Goal: Find contact information: Find contact information

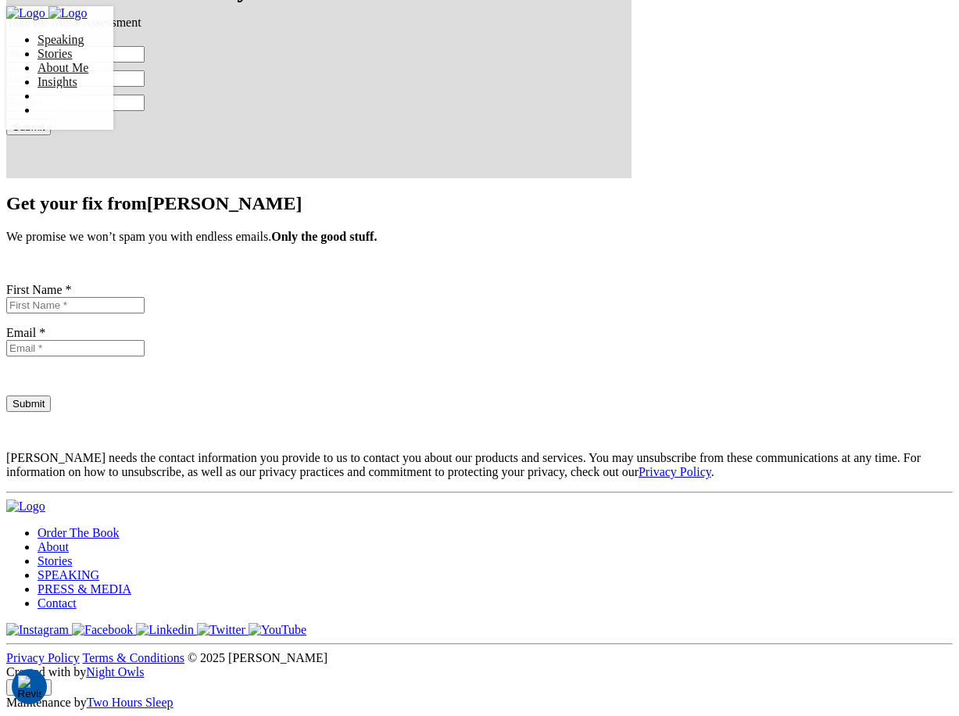
scroll to position [7025, 0]
click at [77, 597] on link "Contact" at bounding box center [57, 603] width 39 height 13
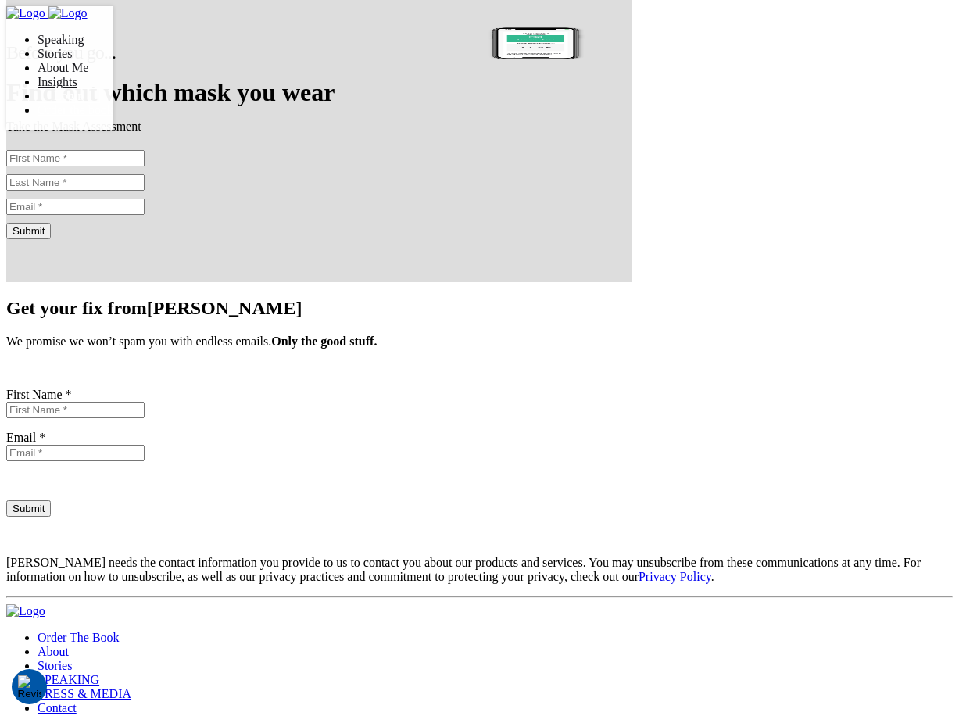
scroll to position [709, 0]
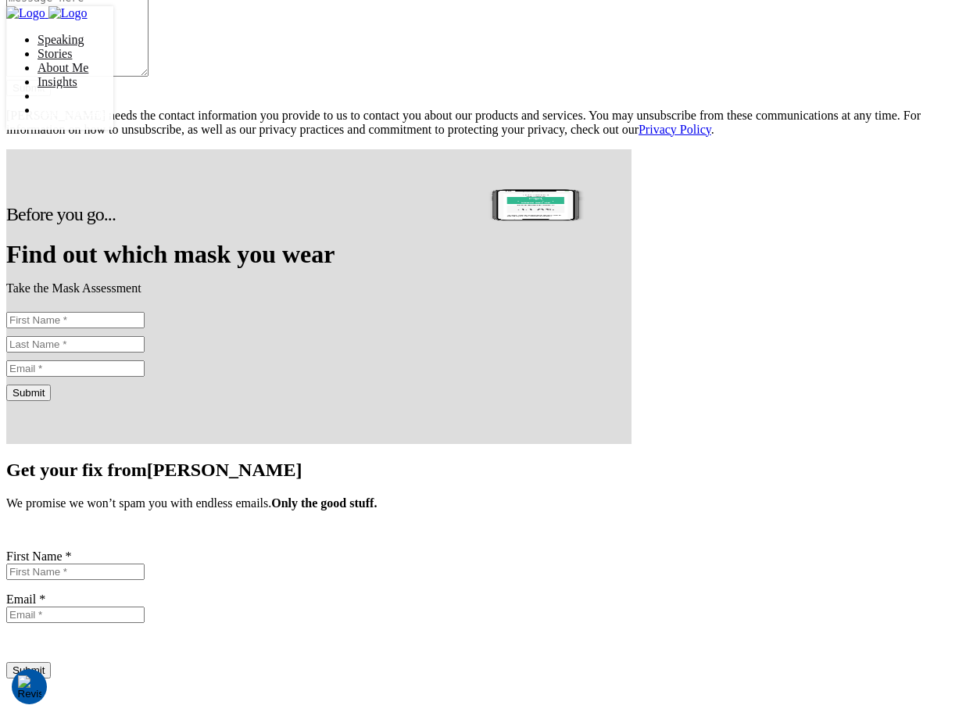
scroll to position [529, 0]
click at [51, 95] on input "Submit" at bounding box center [28, 87] width 45 height 16
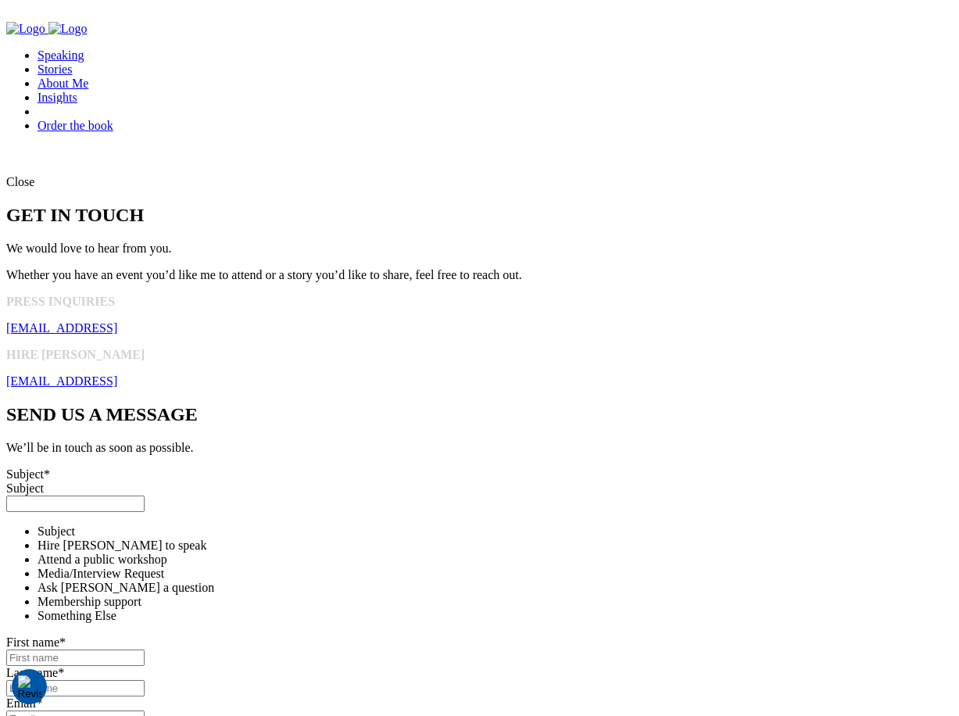
scroll to position [2, 0]
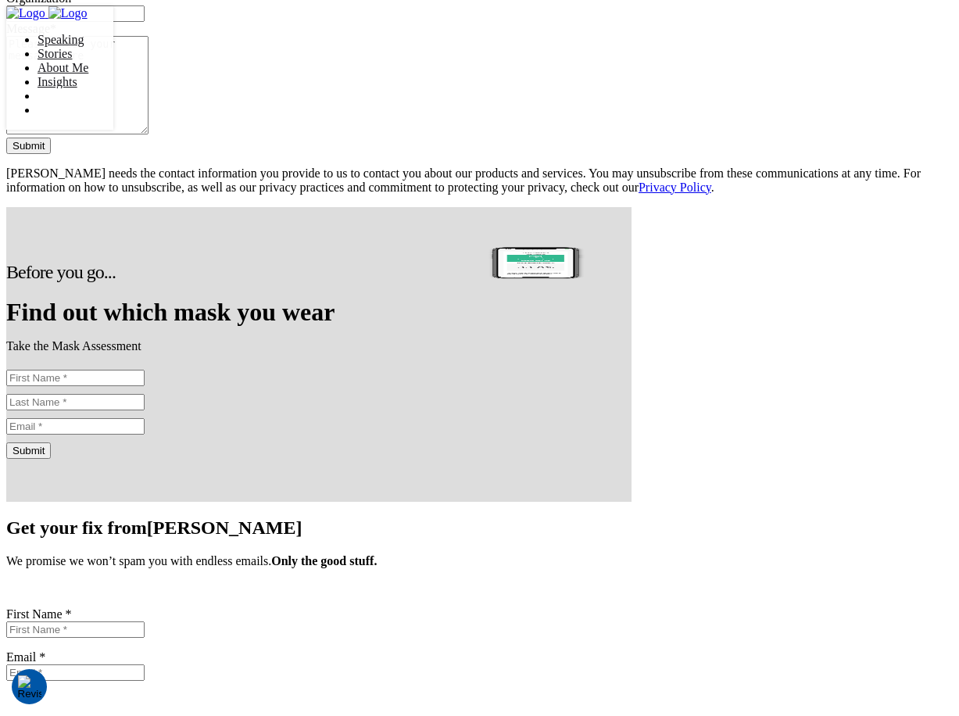
scroll to position [489, 0]
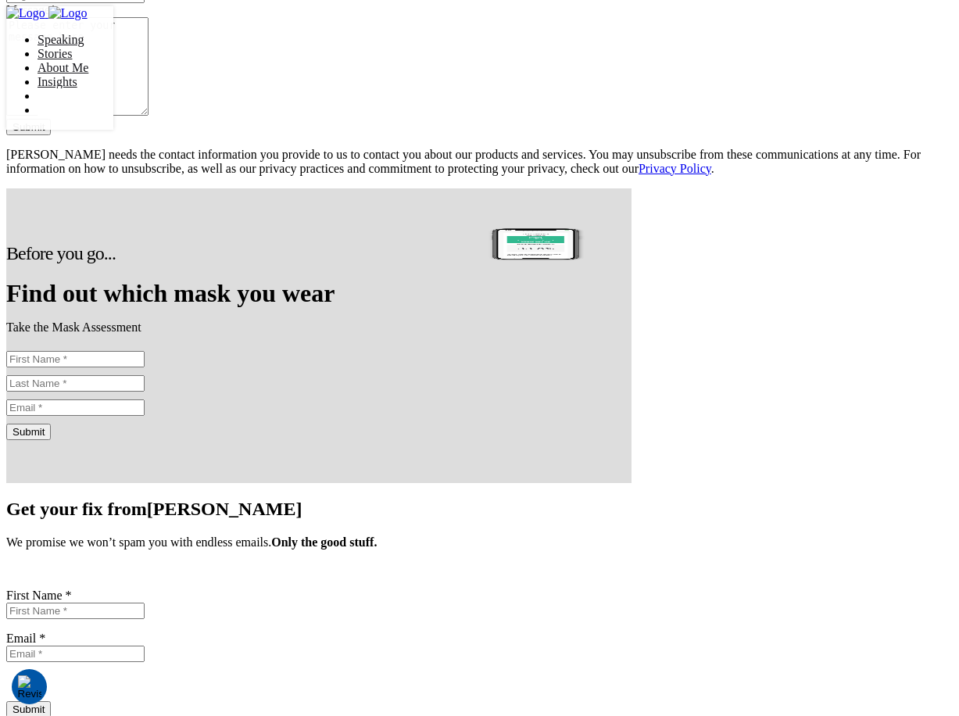
click at [51, 135] on input "Submit" at bounding box center [28, 127] width 45 height 16
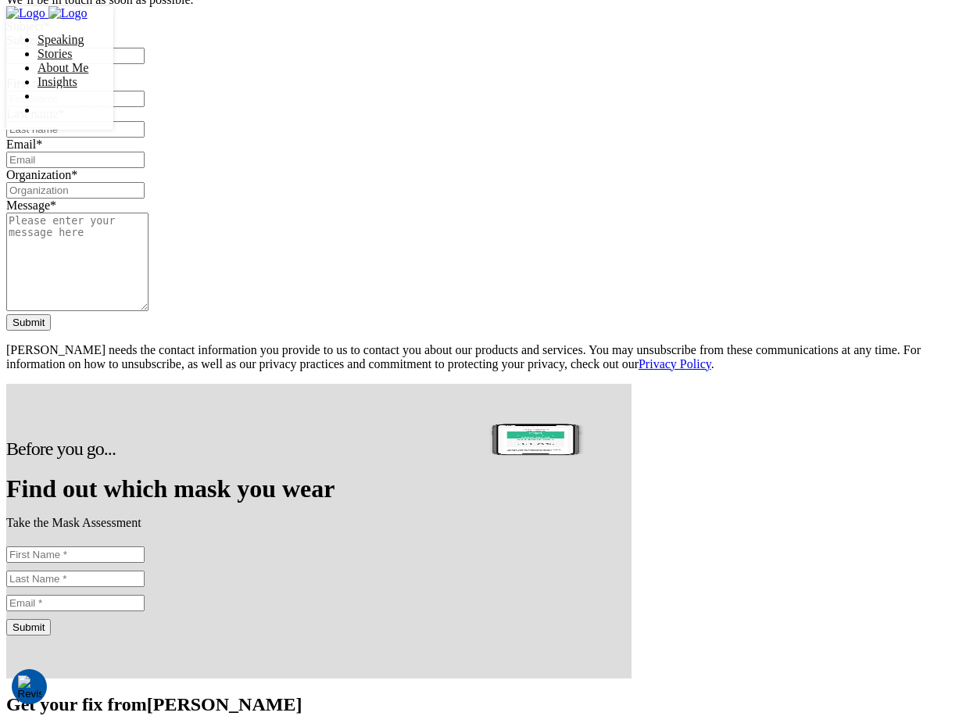
scroll to position [299, 0]
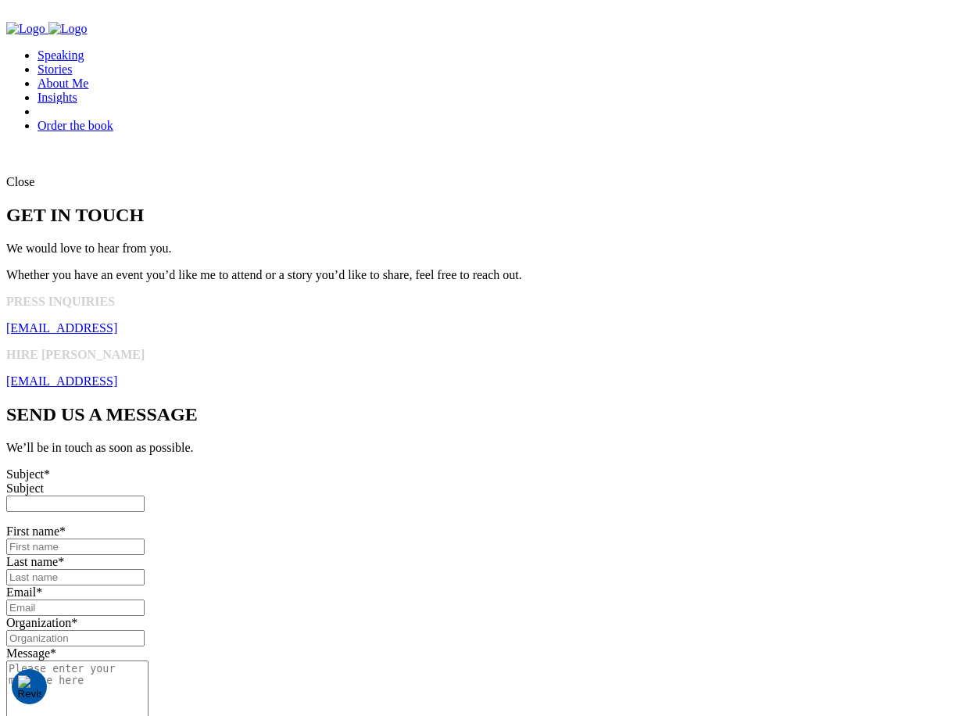
scroll to position [299, 0]
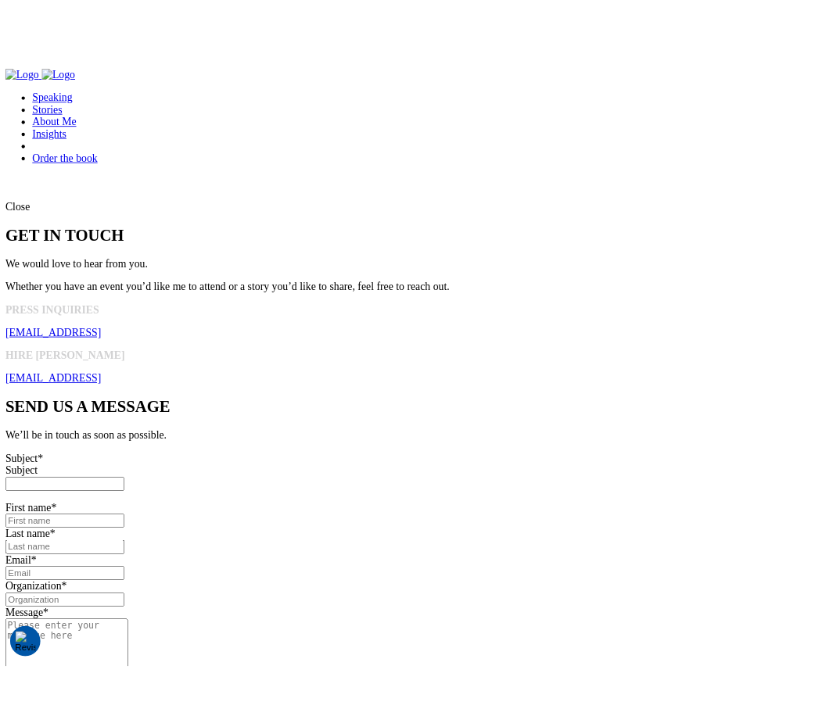
scroll to position [299, 0]
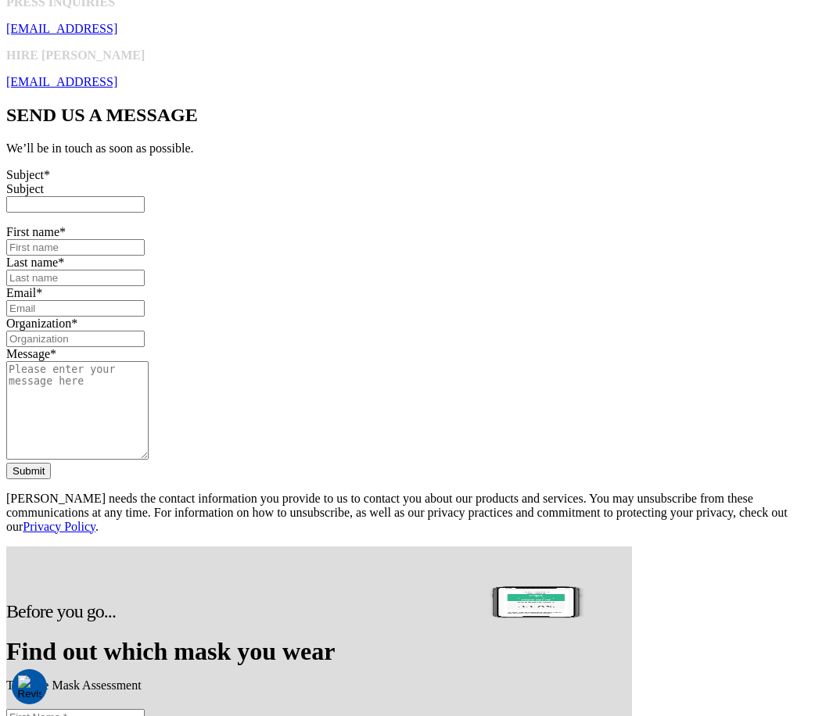
click at [667, 310] on div "SEND US A MESSAGE We’ll be in touch as soon as possible. Subject * Subject Hire…" at bounding box center [412, 319] width 813 height 429
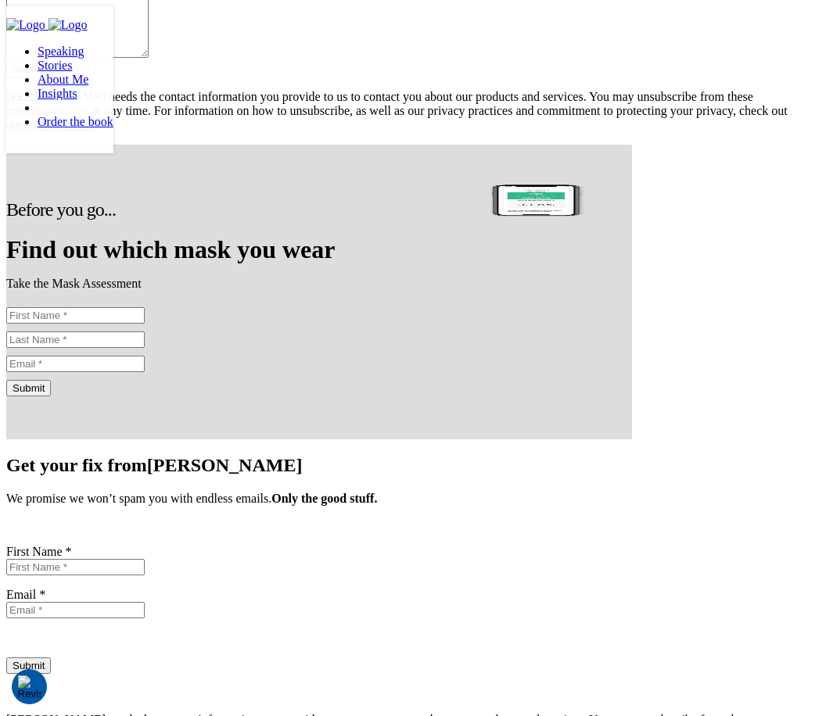
scroll to position [570, 0]
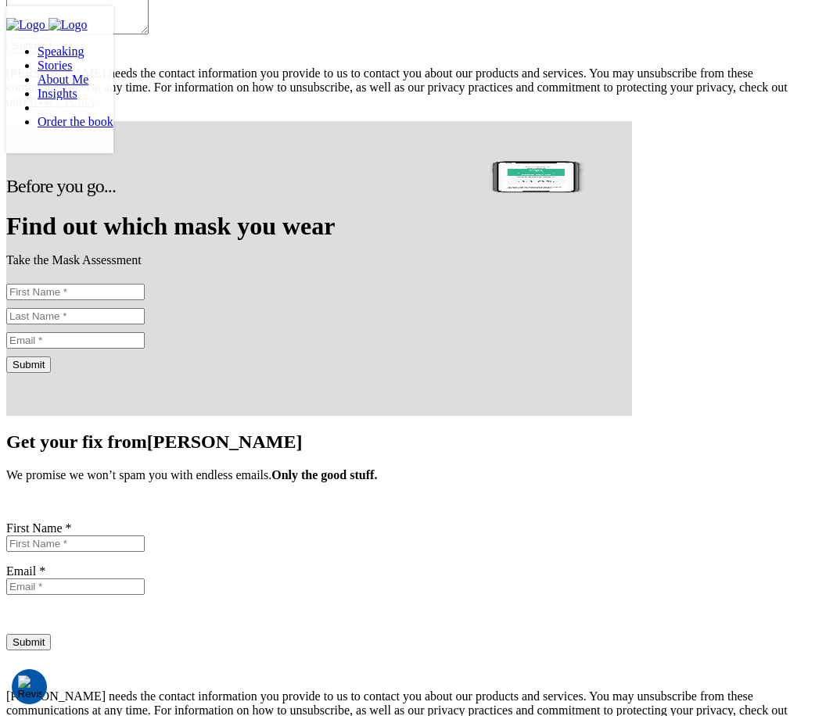
click at [51, 54] on input "Submit" at bounding box center [28, 46] width 45 height 16
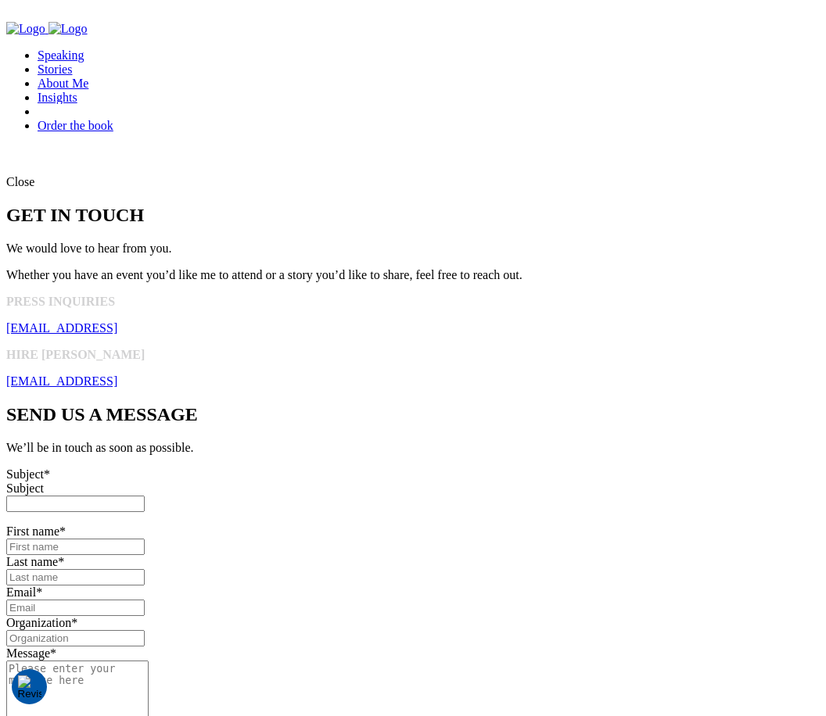
scroll to position [570, 0]
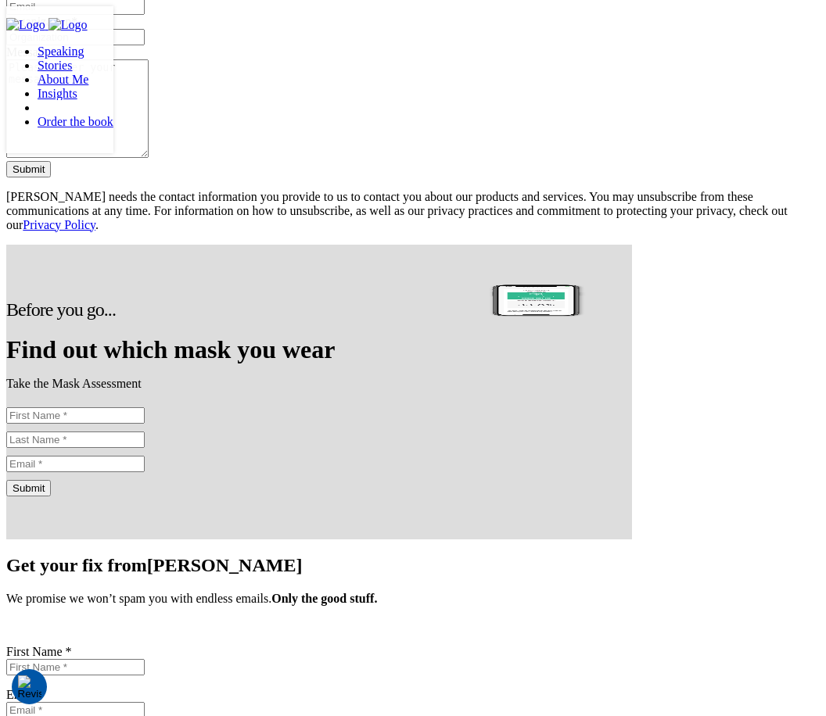
scroll to position [633, 0]
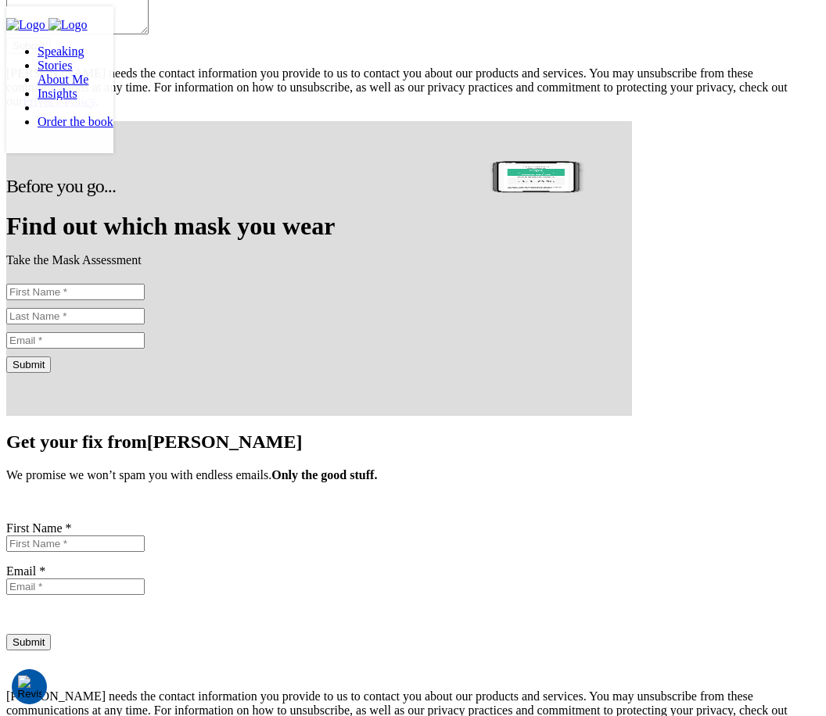
scroll to position [468, 0]
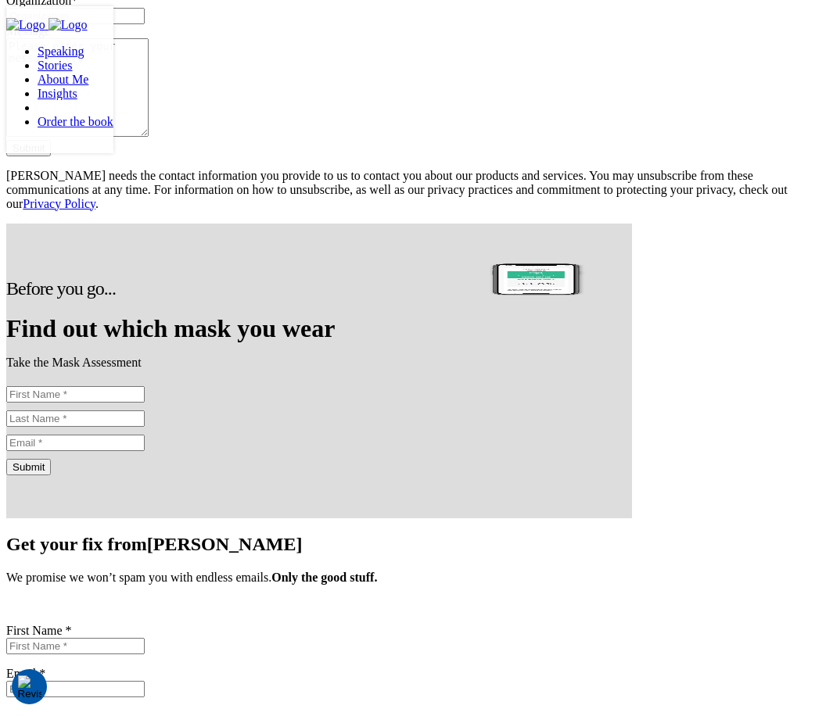
click at [724, 224] on div at bounding box center [412, 224] width 813 height 0
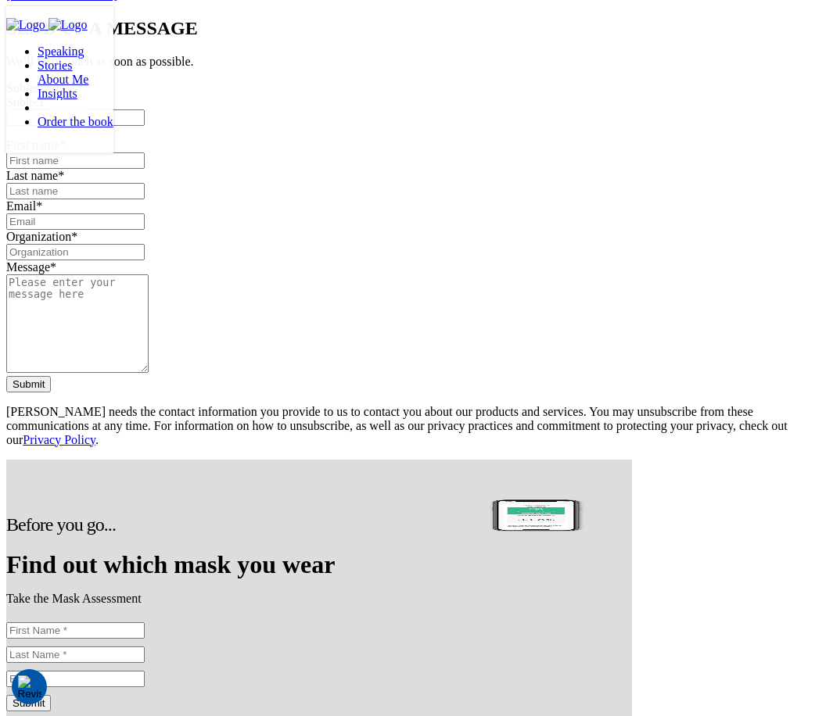
scroll to position [0, 0]
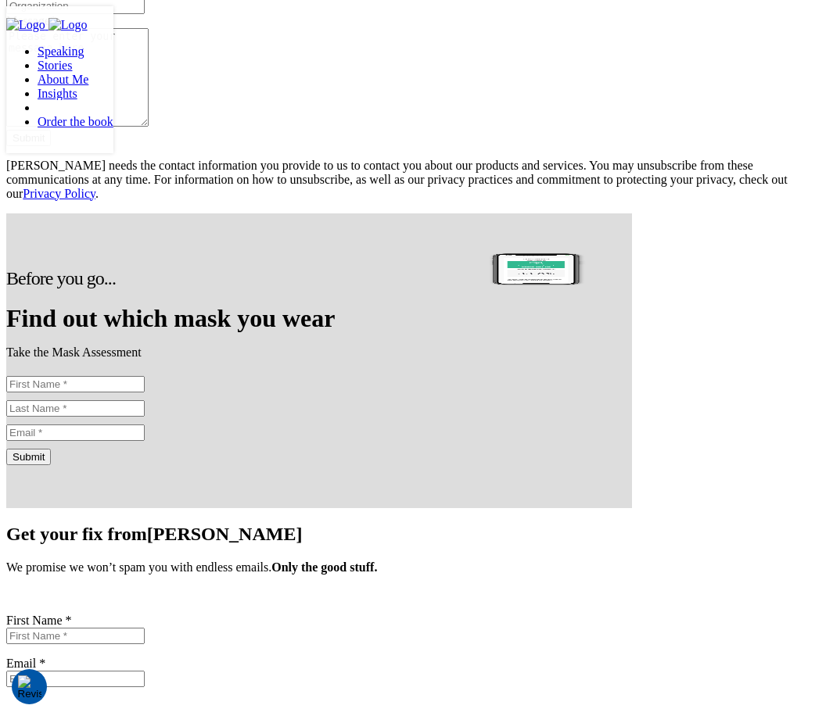
scroll to position [504, 0]
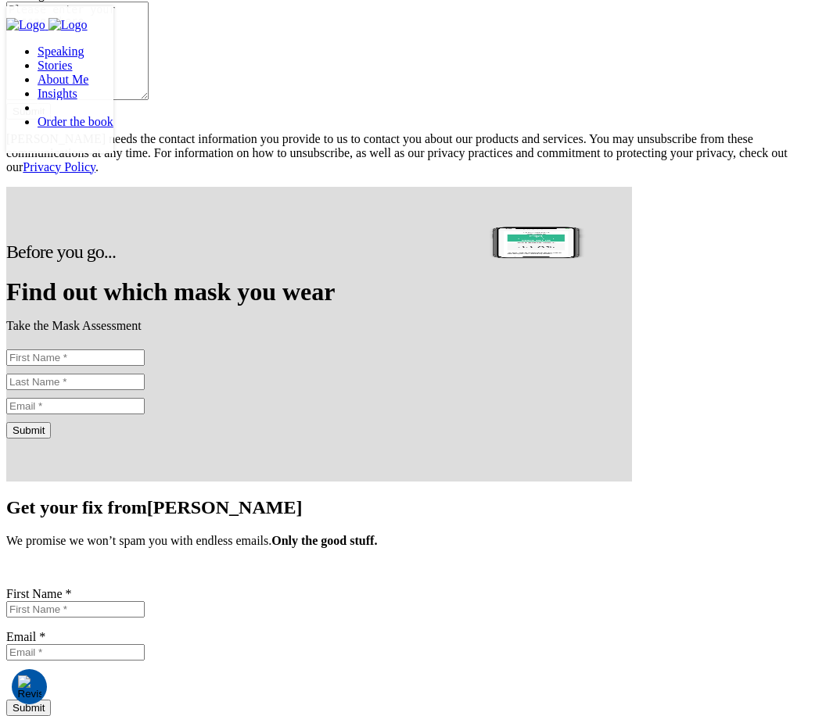
click at [51, 120] on input "Submit" at bounding box center [28, 111] width 45 height 16
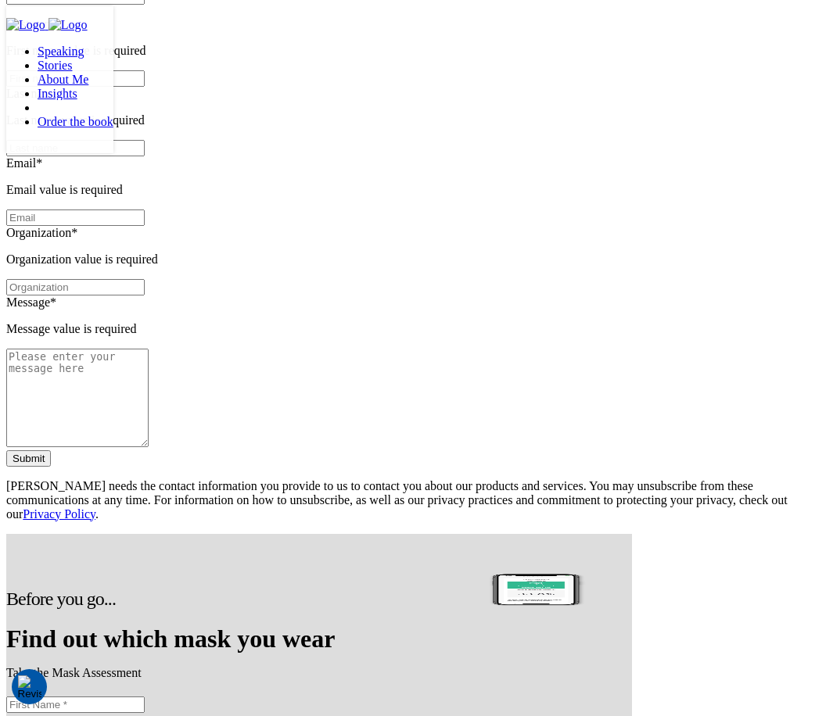
scroll to position [0, 0]
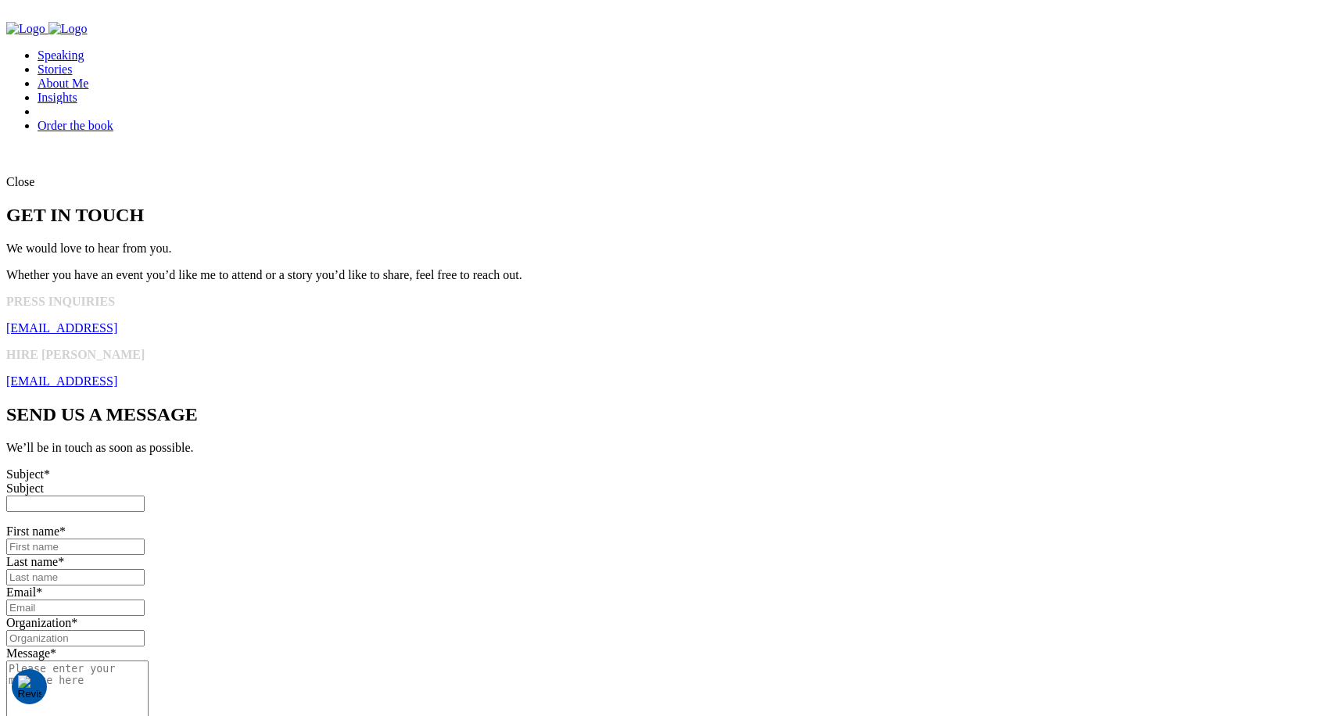
click at [88, 35] on img "Company Logo" at bounding box center [67, 29] width 39 height 14
